Goal: Obtain resource: Download file/media

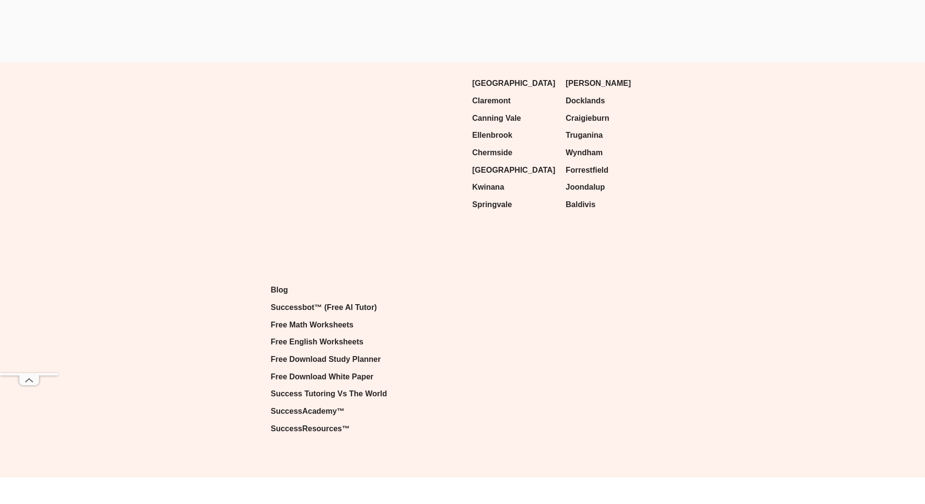
scroll to position [8030, 0]
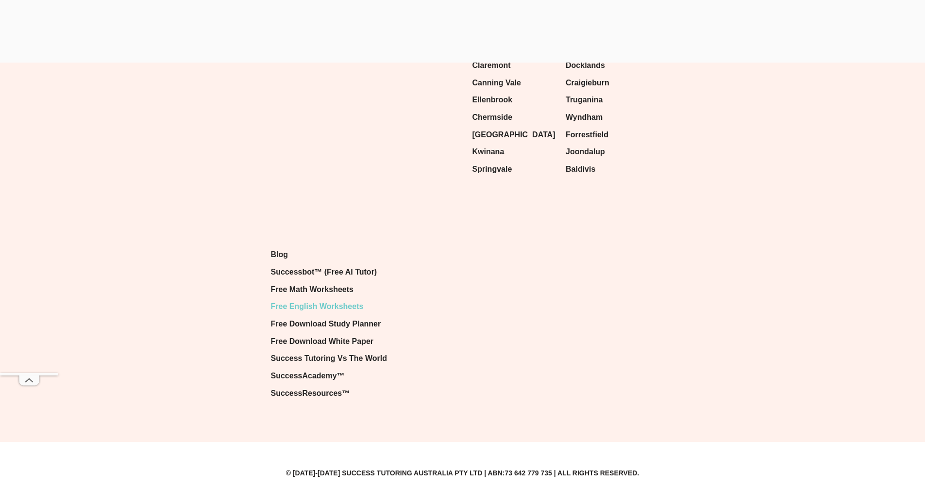
click at [351, 302] on span "Free English Worksheets" at bounding box center [317, 306] width 93 height 15
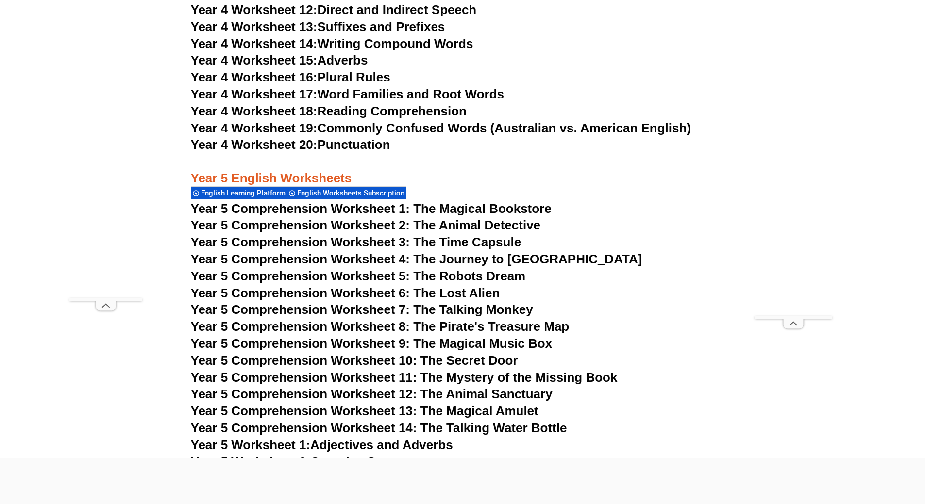
scroll to position [4757, 0]
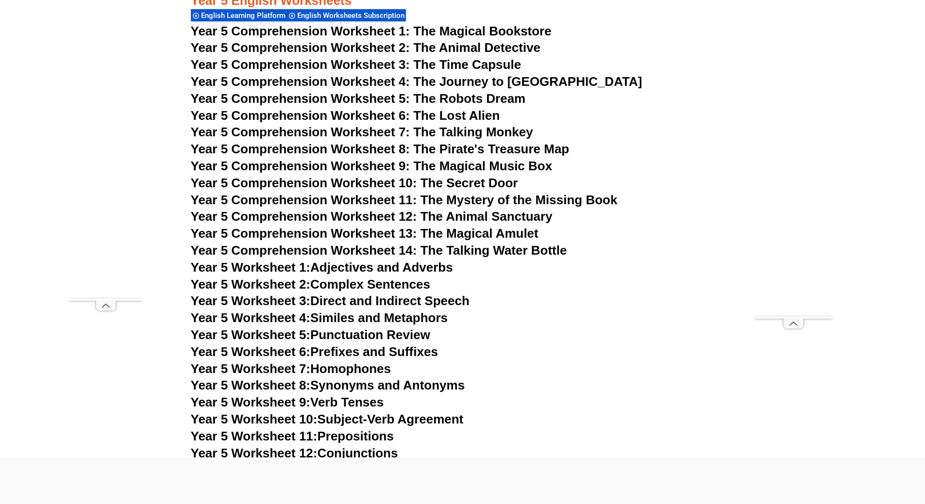
click at [447, 98] on span "Year 5 Comprehension Worksheet 5: The Robots Dream" at bounding box center [358, 98] width 335 height 15
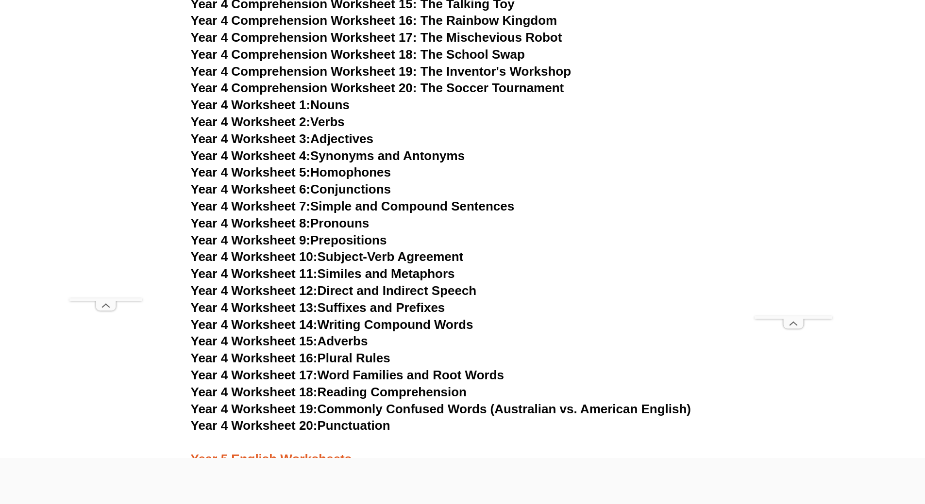
scroll to position [4223, 0]
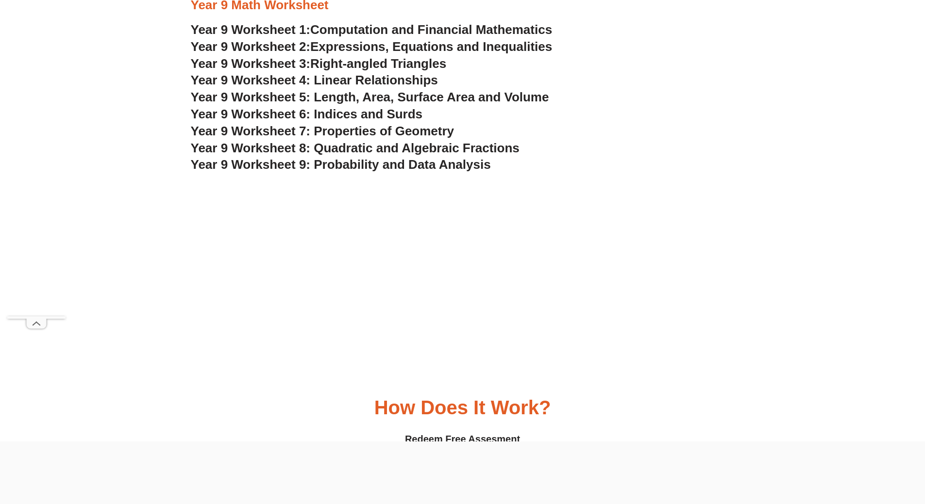
scroll to position [3576, 0]
